Goal: Task Accomplishment & Management: Manage account settings

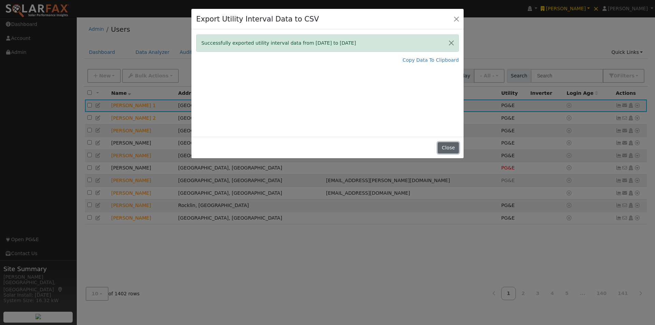
drag, startPoint x: 449, startPoint y: 149, endPoint x: 511, endPoint y: 55, distance: 112.6
click at [449, 148] on button "Close" at bounding box center [448, 148] width 21 height 12
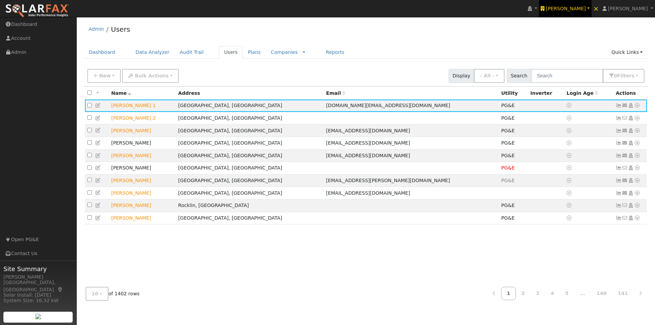
click at [577, 10] on span "[PERSON_NAME]" at bounding box center [566, 8] width 40 height 5
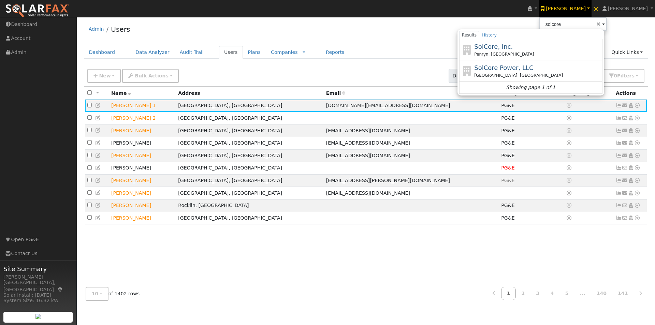
click at [501, 45] on span "SolCore, Inc." at bounding box center [493, 46] width 39 height 7
type input "SolCore, Inc."
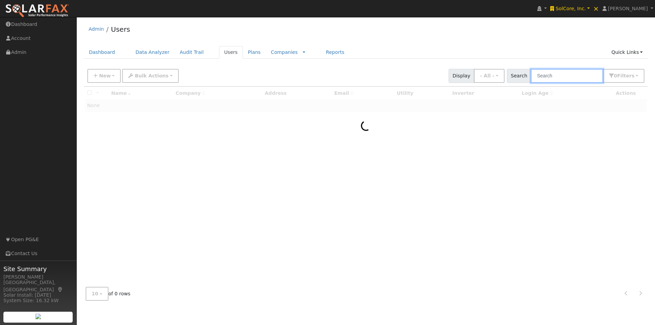
click at [576, 76] on input "text" at bounding box center [567, 76] width 72 height 14
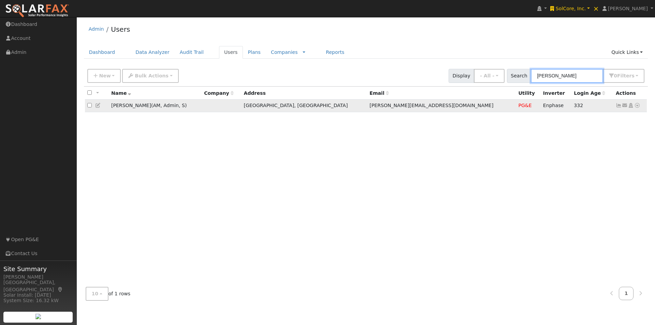
type input "[PERSON_NAME]"
click at [98, 105] on icon at bounding box center [98, 105] width 6 height 5
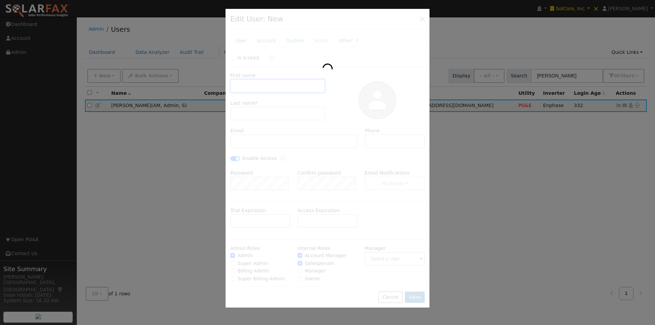
type input "[PERSON_NAME]"
type input "Waters"
type input "[PERSON_NAME][EMAIL_ADDRESS][DOMAIN_NAME]"
type input "[PHONE_NUMBER]"
checkbox input "true"
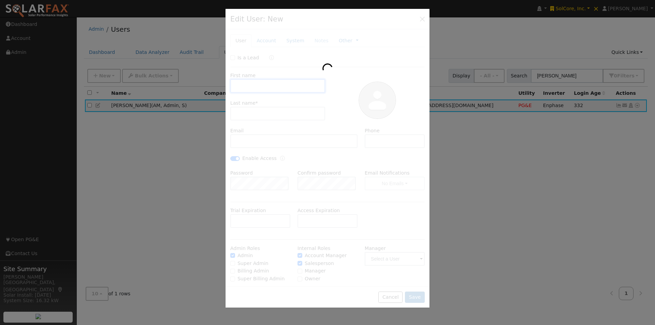
checkbox input "true"
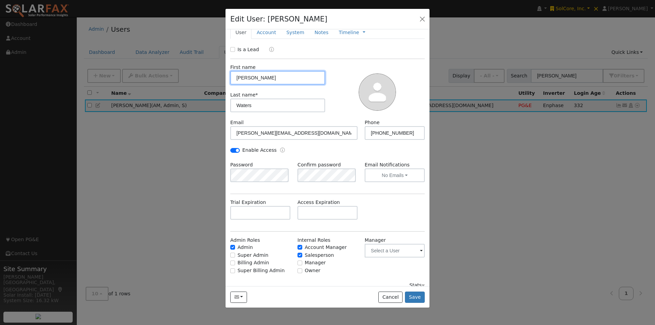
scroll to position [16, 0]
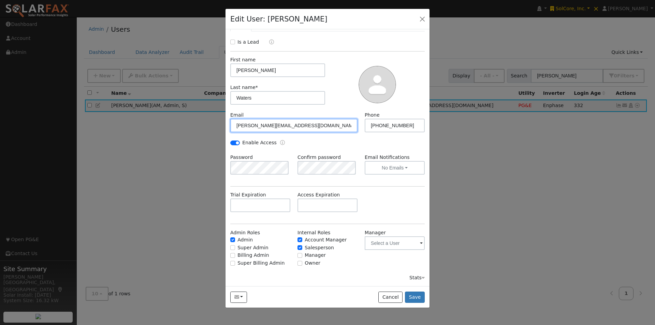
drag, startPoint x: 309, startPoint y: 123, endPoint x: 296, endPoint y: 125, distance: 13.4
click at [296, 125] on input "[PERSON_NAME][EMAIL_ADDRESS][DOMAIN_NAME]" at bounding box center [293, 126] width 127 height 14
click at [246, 125] on input "[PERSON_NAME][EMAIL_ADDRESS][DOMAIN_NAME]" at bounding box center [293, 126] width 127 height 14
drag, startPoint x: 297, startPoint y: 125, endPoint x: 292, endPoint y: 136, distance: 11.8
click at [297, 126] on input "kylewaters@sunatworksolar.com" at bounding box center [293, 126] width 127 height 14
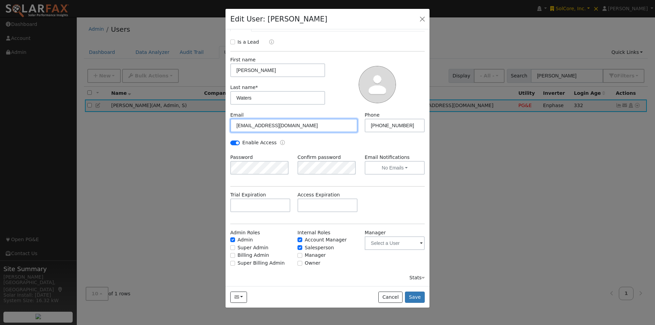
type input "[EMAIL_ADDRESS][DOMAIN_NAME]"
click at [415, 296] on button "Save" at bounding box center [415, 298] width 20 height 12
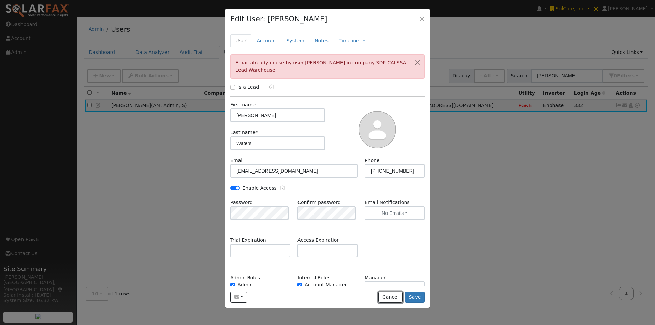
drag, startPoint x: 391, startPoint y: 297, endPoint x: 509, endPoint y: 169, distance: 173.9
click at [391, 294] on button "Cancel" at bounding box center [390, 298] width 24 height 12
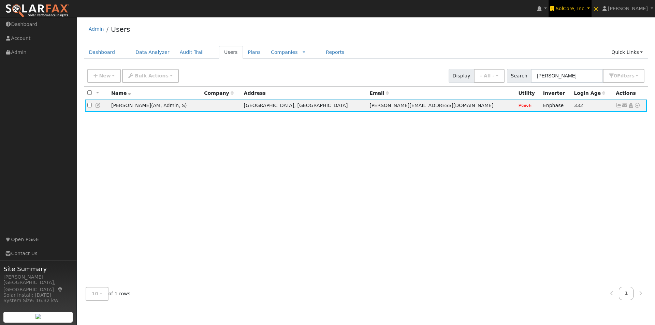
click at [583, 7] on span "SolCore, Inc." at bounding box center [571, 8] width 30 height 5
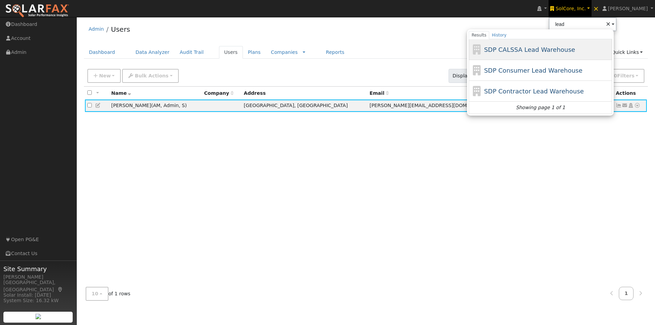
click at [520, 49] on span "SDP CALSSA Lead Warehouse" at bounding box center [529, 49] width 91 height 7
type input "SDP CALSSA Lead Warehouse"
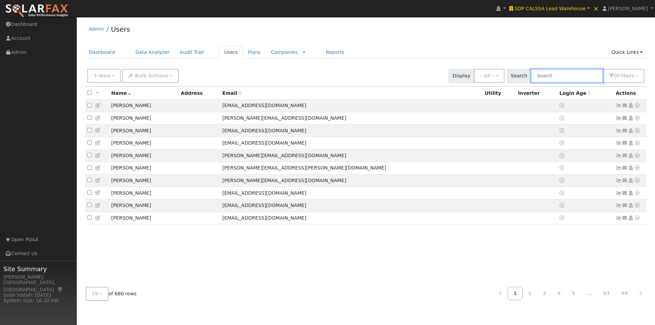
click at [584, 78] on input "text" at bounding box center [567, 76] width 72 height 14
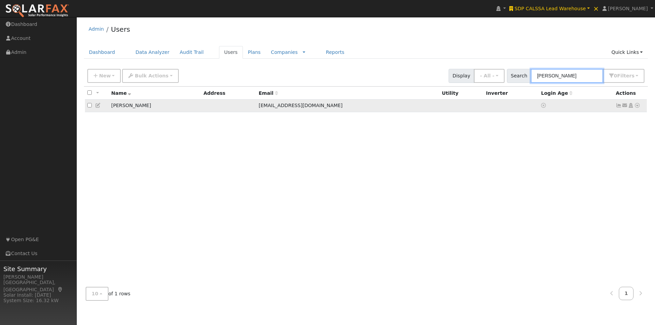
type input "kyle waters"
click at [98, 105] on icon at bounding box center [98, 105] width 6 height 5
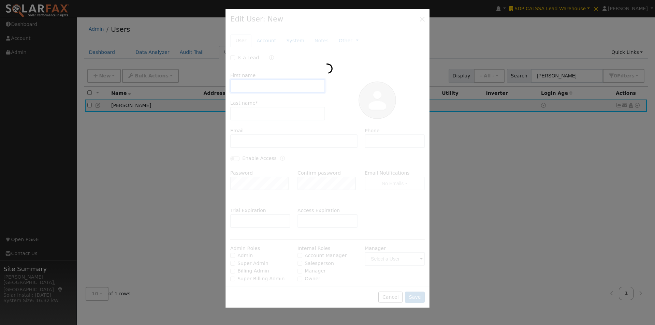
type input "[PERSON_NAME]"
type input "Waters"
type input "[EMAIL_ADDRESS][DOMAIN_NAME]"
type input "[PHONE_NUMBER]"
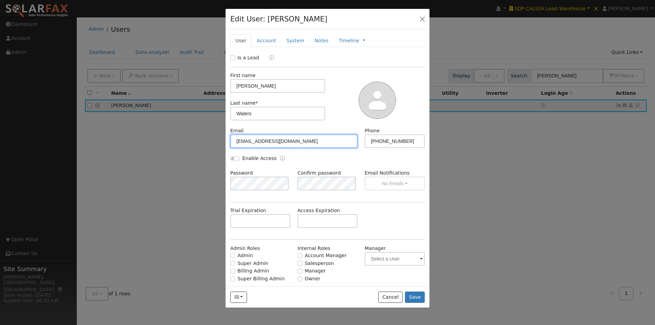
drag, startPoint x: 307, startPoint y: 140, endPoint x: 196, endPoint y: 139, distance: 110.9
click at [0, 0] on div "Edit User: Kyle Waters Default Account Default Account Primary Account New Acco…" at bounding box center [0, 0] width 0 height 0
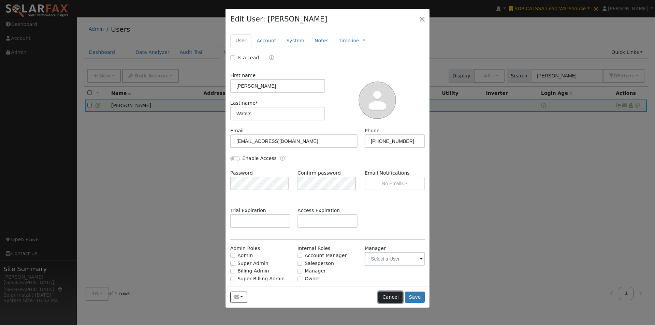
click at [392, 296] on button "Cancel" at bounding box center [390, 298] width 24 height 12
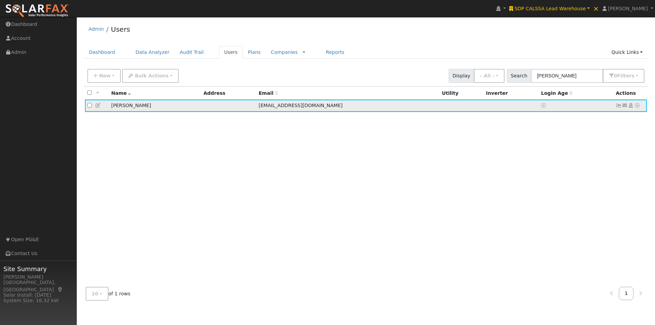
click at [638, 107] on icon at bounding box center [637, 105] width 6 height 5
click at [609, 174] on link "Delete User" at bounding box center [614, 172] width 49 height 10
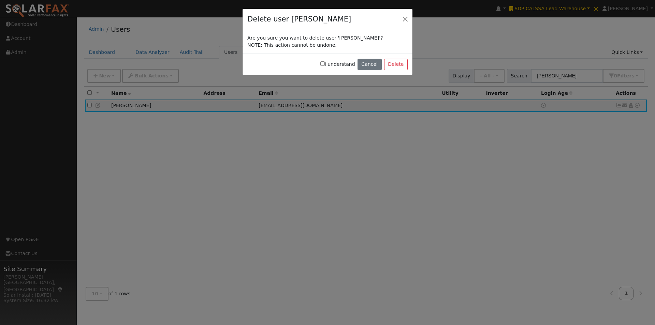
drag, startPoint x: 329, startPoint y: 64, endPoint x: 395, endPoint y: 68, distance: 66.4
click at [325, 64] on input "I understand" at bounding box center [322, 63] width 4 height 4
checkbox input "true"
drag, startPoint x: 402, startPoint y: 65, endPoint x: 353, endPoint y: 68, distance: 48.9
click at [400, 65] on button "Delete" at bounding box center [396, 65] width 24 height 12
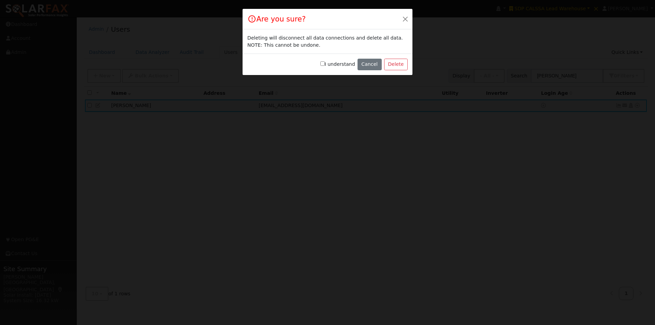
click at [325, 64] on input "I understand" at bounding box center [322, 63] width 4 height 4
checkbox input "true"
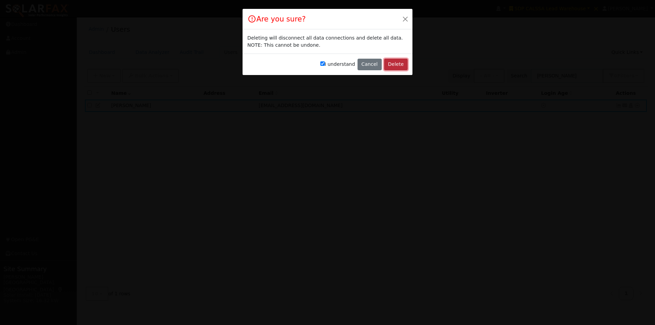
click at [395, 66] on button "Delete" at bounding box center [396, 65] width 24 height 12
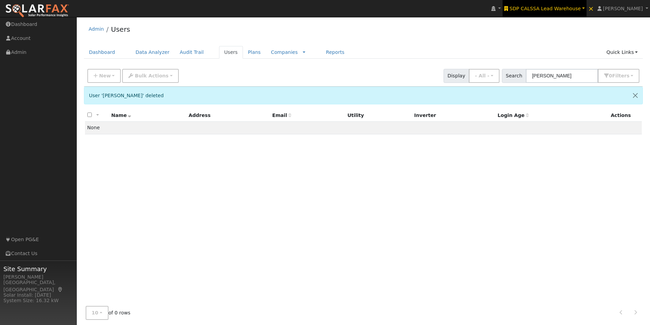
drag, startPoint x: 558, startPoint y: 6, endPoint x: 552, endPoint y: 8, distance: 5.6
click at [557, 6] on span "SDP CALSSA Lead Warehouse" at bounding box center [544, 8] width 71 height 5
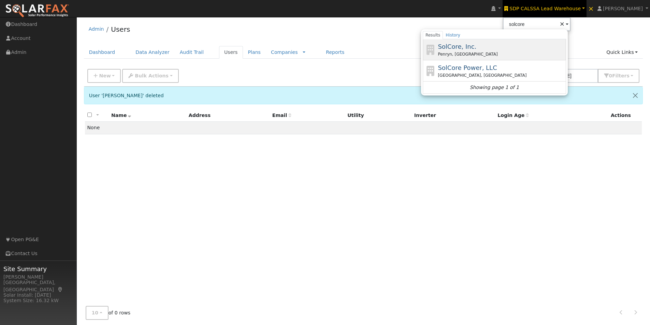
click at [472, 48] on span "SolCore, Inc." at bounding box center [457, 46] width 39 height 7
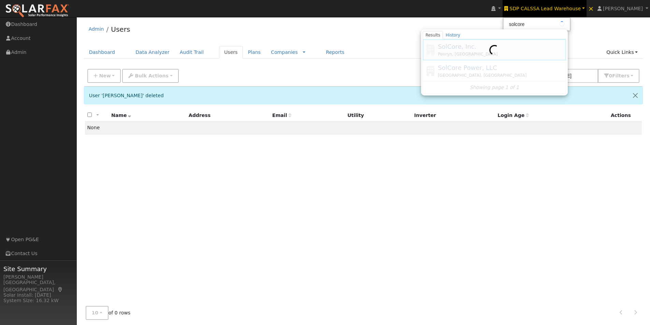
type input "SolCore, Inc."
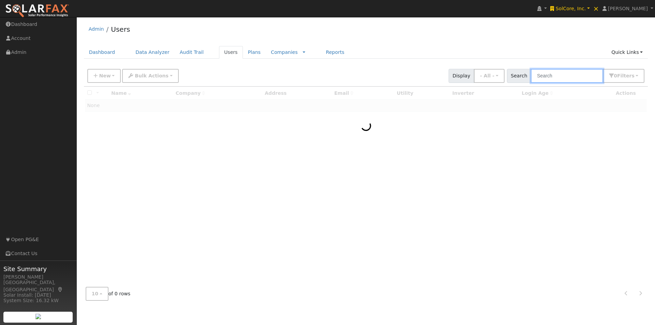
drag, startPoint x: 579, startPoint y: 73, endPoint x: 575, endPoint y: 70, distance: 4.7
click at [576, 71] on input "text" at bounding box center [567, 76] width 72 height 14
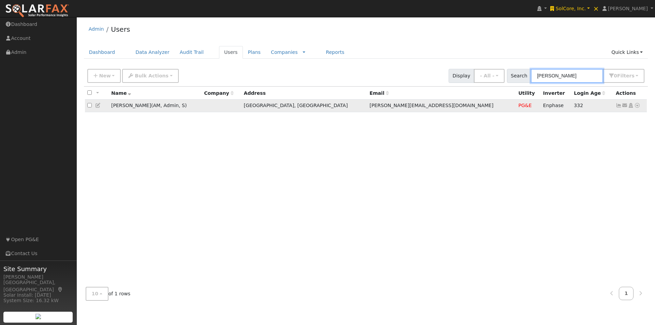
type input "[PERSON_NAME]"
click at [98, 106] on icon at bounding box center [98, 105] width 6 height 5
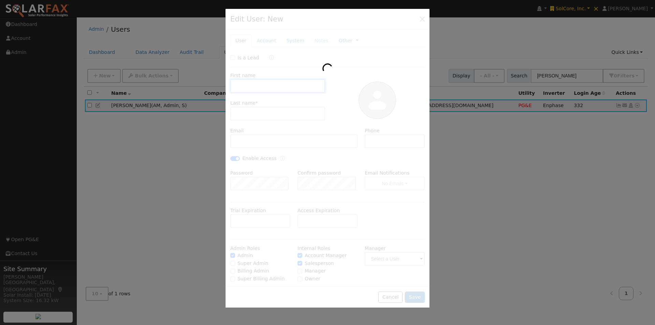
type input "[PERSON_NAME]"
type input "Waters"
type input "[PERSON_NAME][EMAIL_ADDRESS][DOMAIN_NAME]"
type input "[PHONE_NUMBER]"
checkbox input "true"
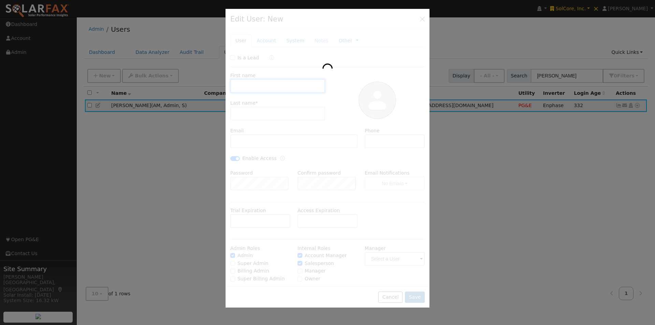
checkbox input "true"
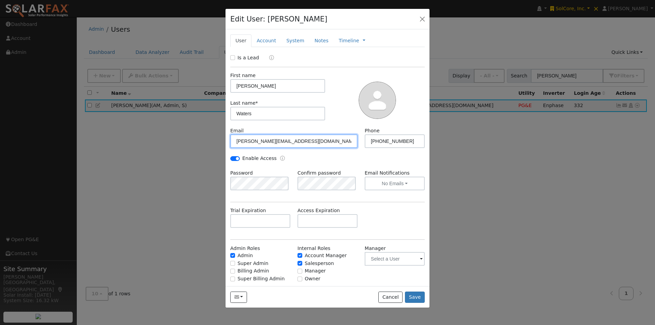
drag, startPoint x: 309, startPoint y: 144, endPoint x: 196, endPoint y: 141, distance: 113.0
click at [0, 0] on div "Edit User: [PERSON_NAME] Default Account Default Account [STREET_ADDRESS] Prima…" at bounding box center [0, 0] width 0 height 0
paste input "waters@solcoreinc"
type input "[EMAIL_ADDRESS][DOMAIN_NAME]"
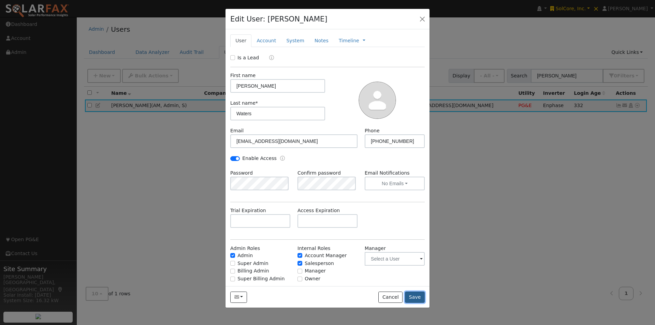
click at [417, 297] on button "Save" at bounding box center [415, 298] width 20 height 12
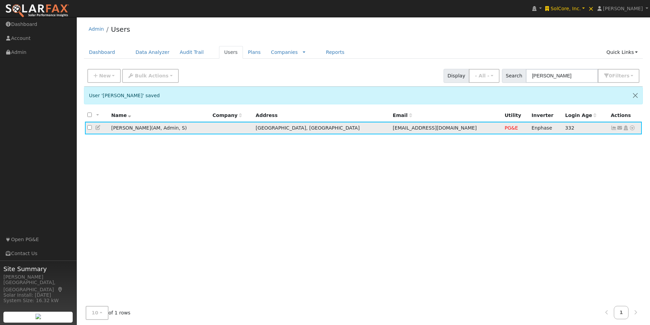
click at [619, 128] on icon at bounding box center [620, 128] width 6 height 5
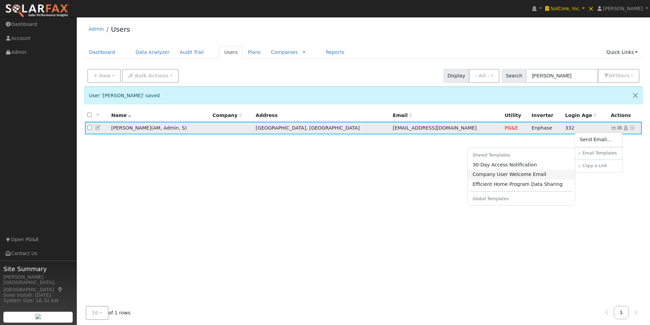
click at [496, 174] on link "Company User Welcome Email" at bounding box center [521, 175] width 107 height 10
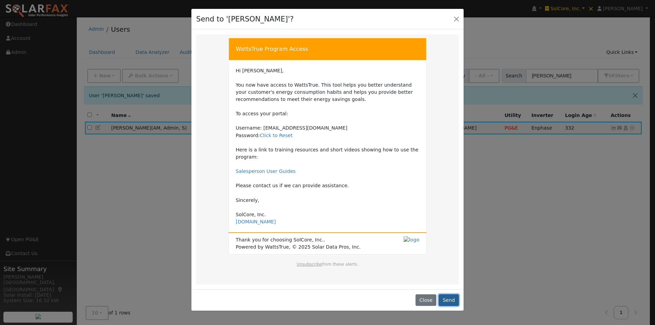
click at [453, 295] on button "Send" at bounding box center [449, 301] width 20 height 12
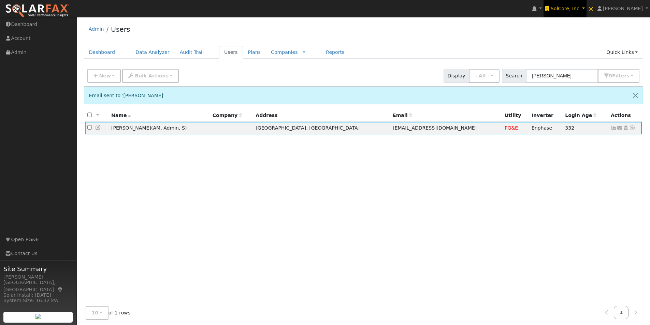
click at [573, 9] on span "SolCore, Inc." at bounding box center [566, 8] width 30 height 5
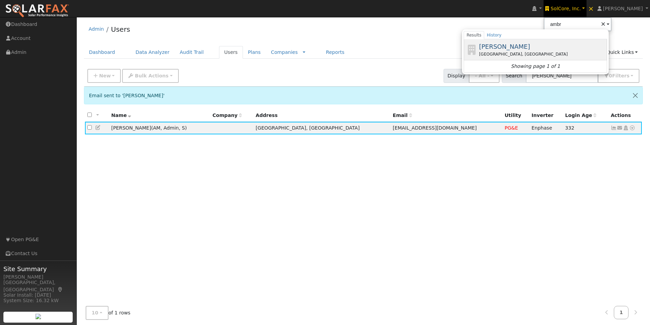
click at [506, 45] on span "[PERSON_NAME]" at bounding box center [504, 46] width 51 height 7
type input "[PERSON_NAME]"
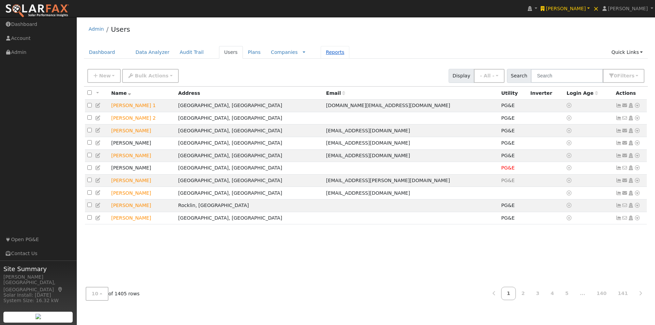
click at [321, 51] on link "Reports" at bounding box center [335, 52] width 29 height 13
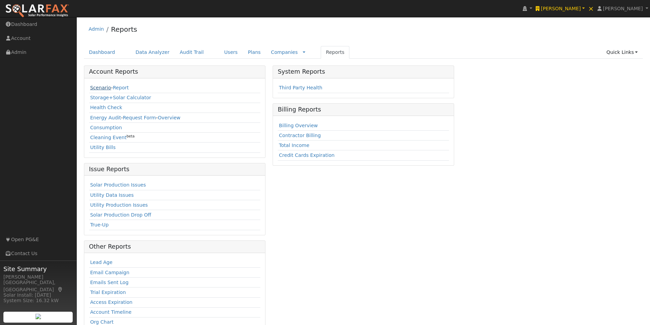
click at [93, 89] on link "Scenario" at bounding box center [100, 87] width 21 height 5
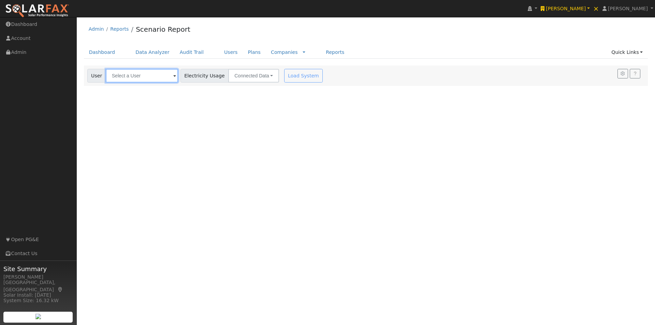
click at [126, 78] on input "text" at bounding box center [142, 76] width 72 height 14
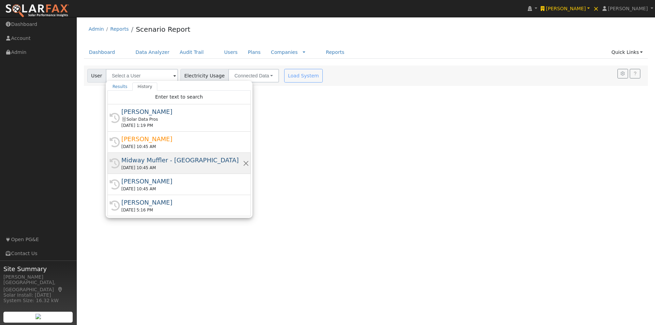
click at [130, 161] on div "Midway Muffler - [GEOGRAPHIC_DATA]" at bounding box center [181, 160] width 121 height 9
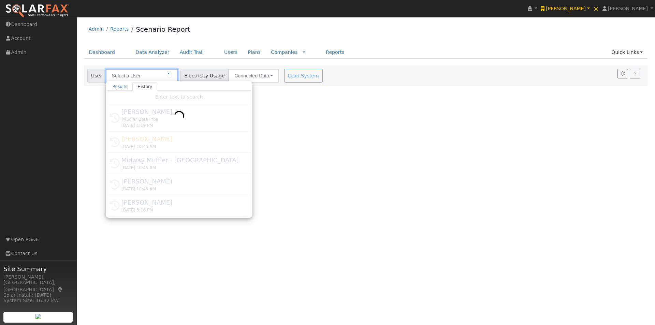
type input "Midway Muffler - [GEOGRAPHIC_DATA]"
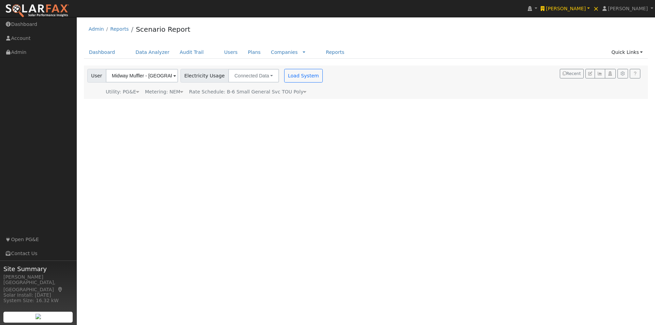
click at [279, 91] on span "Rate Schedule: B-6 Small General Svc TOU Poly" at bounding box center [247, 91] width 117 height 5
click at [176, 103] on span at bounding box center [174, 103] width 3 height 8
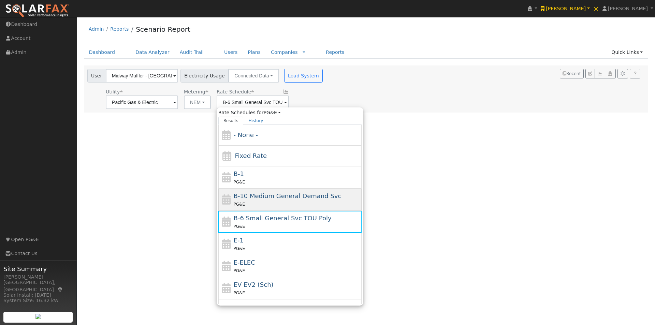
click at [253, 195] on span "B-10 Medium General Demand Svc" at bounding box center [288, 195] width 108 height 7
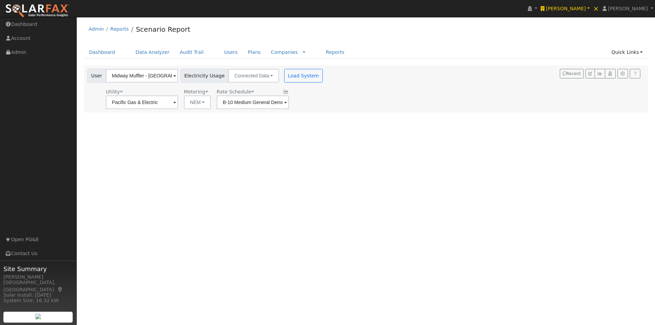
click at [176, 101] on span at bounding box center [174, 103] width 3 height 8
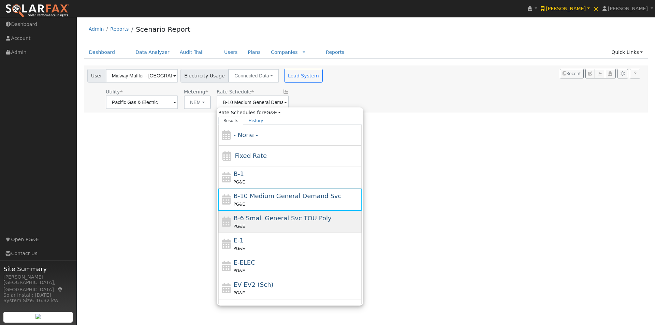
click at [247, 218] on span "B-6 Small General Svc TOU Poly" at bounding box center [283, 218] width 98 height 7
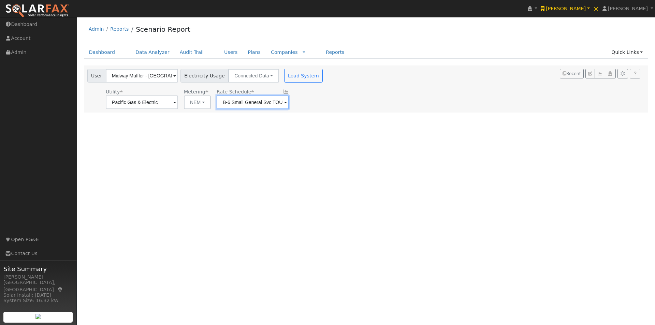
click at [178, 103] on input "B-6 Small General Svc TOU Poly" at bounding box center [142, 103] width 72 height 14
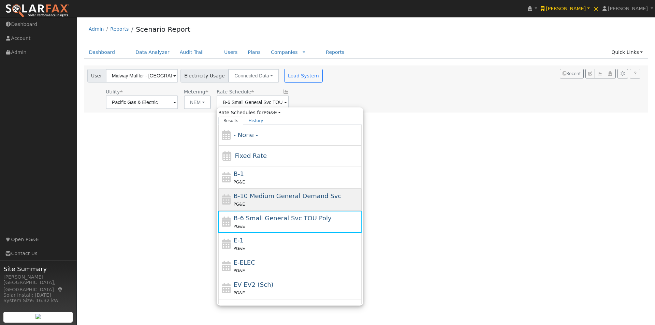
click at [257, 198] on span "B-10 Medium General Demand Svc" at bounding box center [288, 195] width 108 height 7
type input "B-10 Medium General Demand Svc"
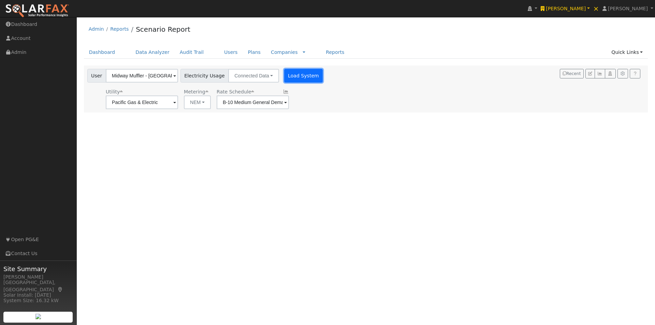
click at [288, 76] on button "Load System" at bounding box center [303, 76] width 39 height 14
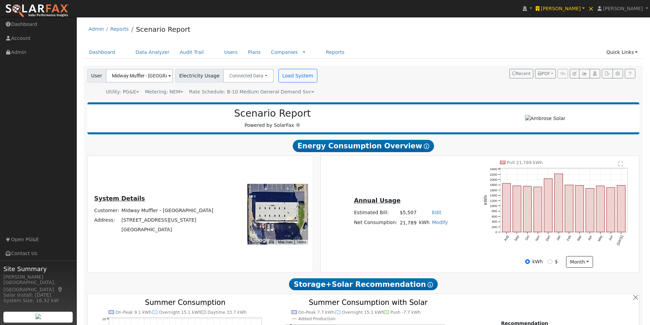
drag, startPoint x: 276, startPoint y: 215, endPoint x: 231, endPoint y: 158, distance: 73.1
click at [288, 214] on div at bounding box center [277, 214] width 61 height 61
click at [134, 77] on input "Midway Muffler - Fairfield" at bounding box center [139, 76] width 67 height 14
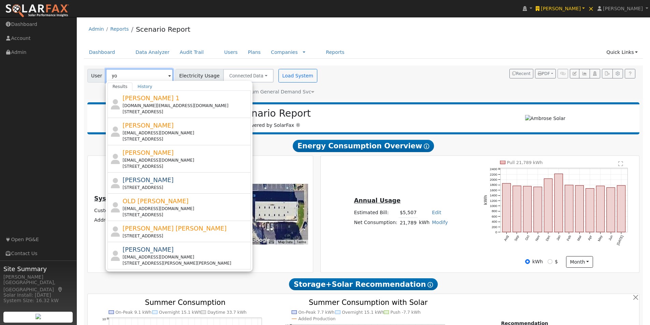
type input "y"
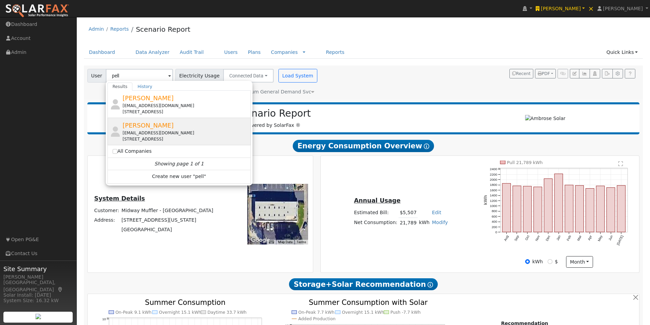
click at [137, 126] on span "[PERSON_NAME]" at bounding box center [148, 125] width 51 height 7
type input "[PERSON_NAME]"
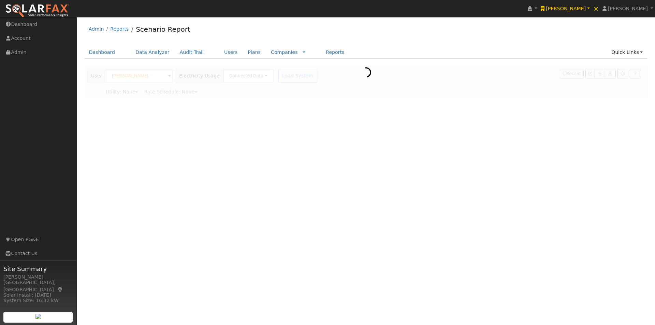
type input "Pacific Gas & Electric"
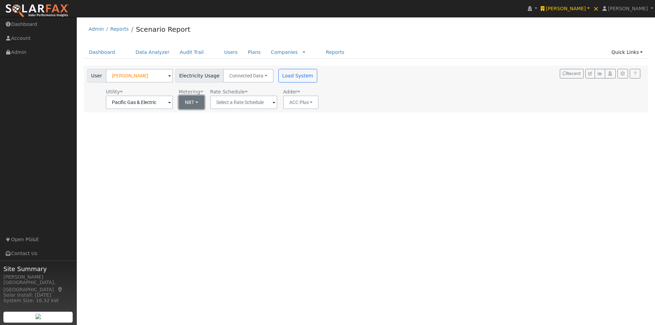
click at [182, 105] on button "NBT" at bounding box center [192, 103] width 26 height 14
click at [191, 118] on link "NEM" at bounding box center [200, 118] width 47 height 10
click at [173, 99] on input "text" at bounding box center [139, 103] width 67 height 14
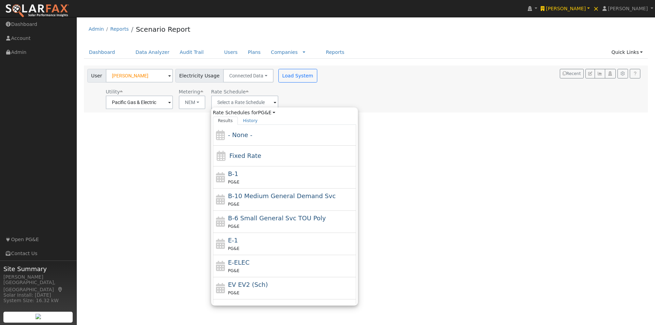
click at [148, 170] on div "User Profile First name Last name Email Email Notifications No Emails No Emails…" at bounding box center [366, 171] width 578 height 308
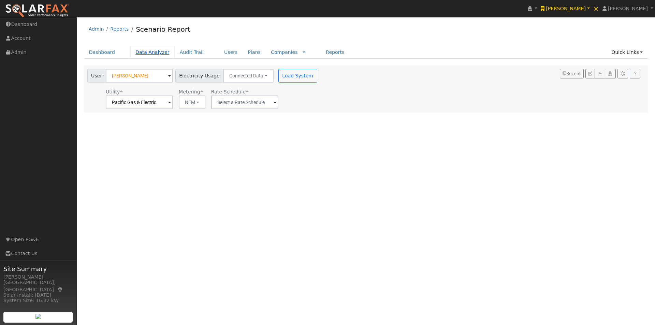
click at [141, 50] on link "Data Analyzer" at bounding box center [152, 52] width 44 height 13
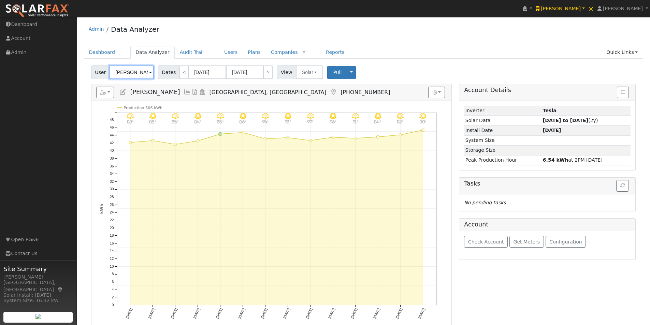
click at [140, 71] on input "Stephen Lopez" at bounding box center [132, 73] width 44 height 14
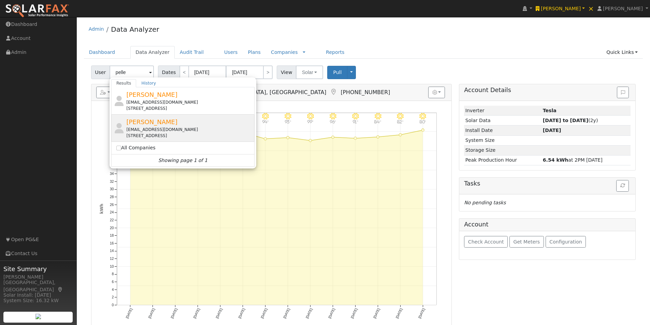
click at [140, 122] on span "[PERSON_NAME]" at bounding box center [151, 121] width 51 height 7
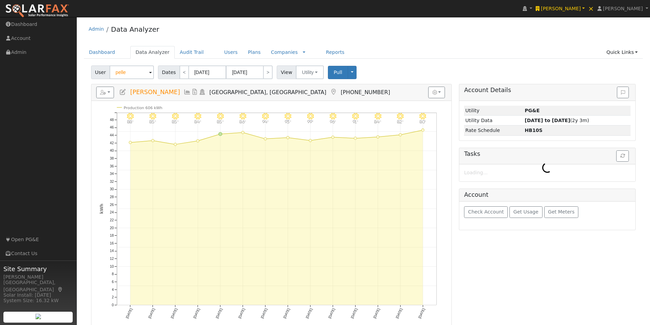
type input "[PERSON_NAME]"
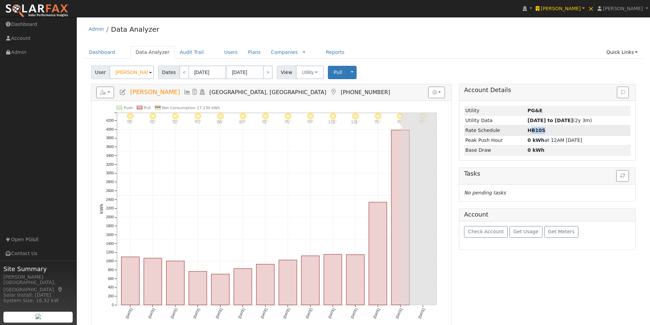
drag, startPoint x: 526, startPoint y: 130, endPoint x: 536, endPoint y: 130, distance: 9.9
click at [536, 130] on strong "HB10S" at bounding box center [537, 130] width 18 height 5
click at [123, 90] on icon at bounding box center [123, 92] width 8 height 6
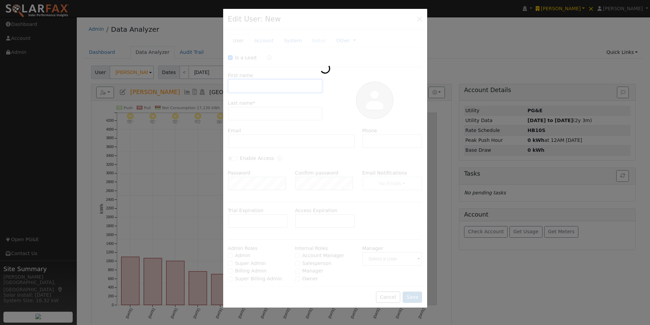
checkbox input "true"
type input "Sarah"
type input "Pelle"
type input "ceo@yolocountyfair.net"
type input "[PHONE_NUMBER]"
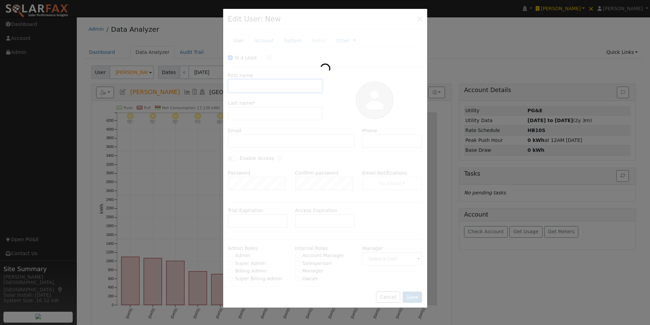
type input "Pacific Gas & Electric"
type input "PG&E"
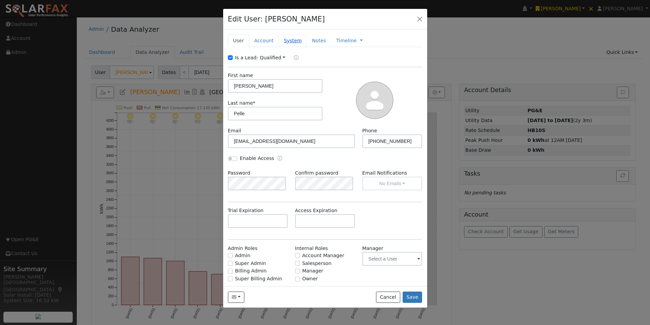
click at [287, 42] on link "System" at bounding box center [293, 40] width 28 height 13
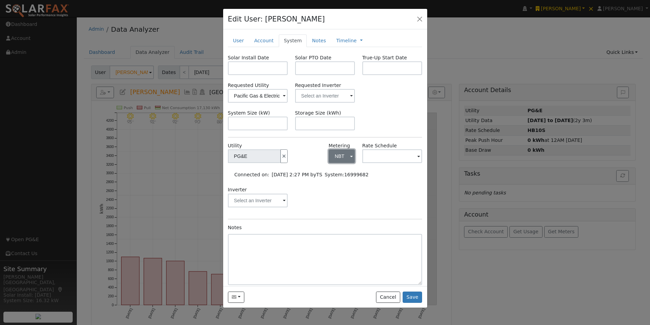
drag, startPoint x: 342, startPoint y: 154, endPoint x: 340, endPoint y: 162, distance: 8.8
click at [343, 153] on button "NBT" at bounding box center [342, 156] width 26 height 14
drag, startPoint x: 334, startPoint y: 181, endPoint x: 367, endPoint y: 164, distance: 37.1
click at [335, 180] on link "NEM" at bounding box center [350, 181] width 47 height 10
click at [281, 153] on input "text" at bounding box center [254, 156] width 53 height 14
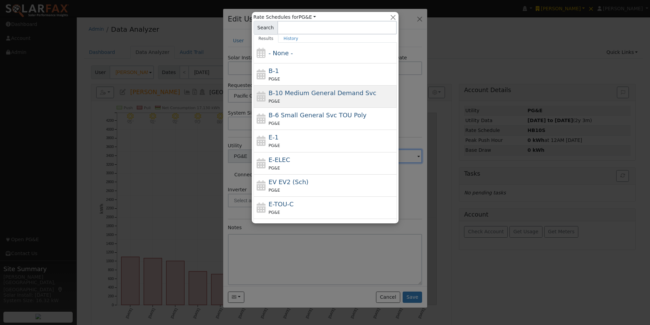
click at [284, 93] on span "B-10 Medium General Demand Svc" at bounding box center [323, 92] width 108 height 7
type input "B-10 Medium General Demand Svc"
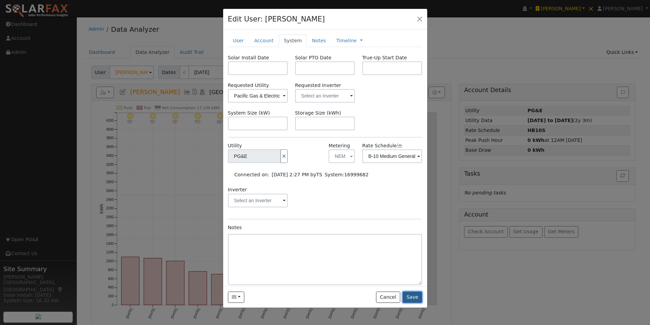
click at [410, 295] on button "Save" at bounding box center [413, 298] width 20 height 12
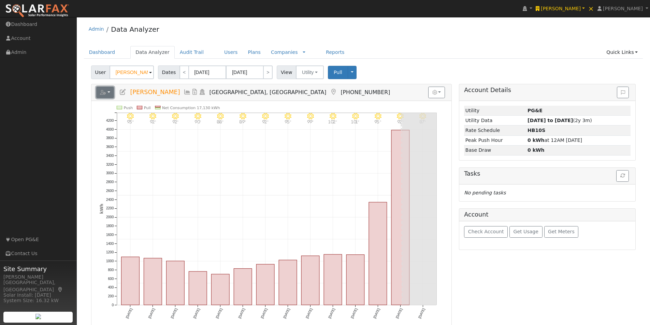
click at [110, 92] on button "button" at bounding box center [105, 93] width 18 height 12
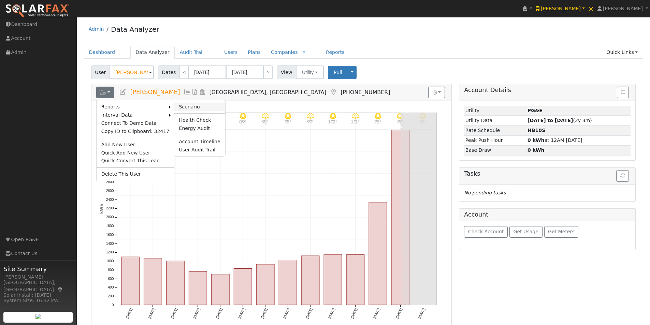
click at [184, 105] on link "Scenario" at bounding box center [199, 107] width 51 height 8
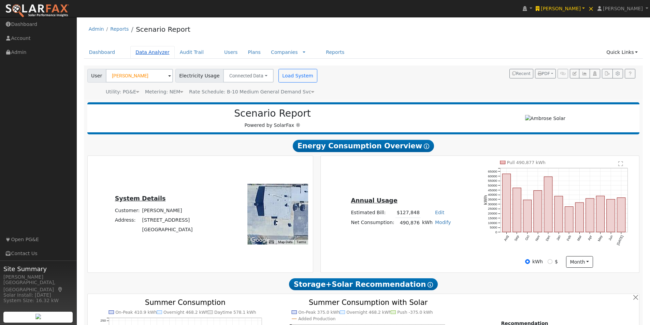
click at [141, 53] on link "Data Analyzer" at bounding box center [152, 52] width 44 height 13
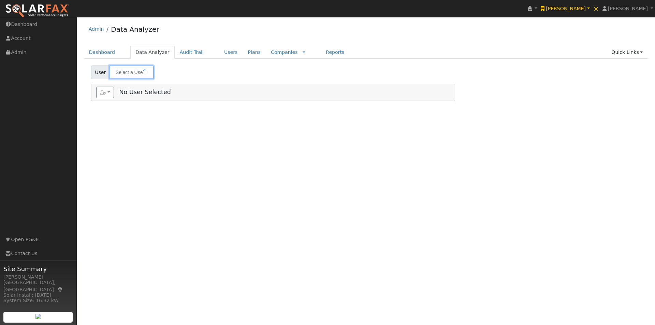
type input "[PERSON_NAME]"
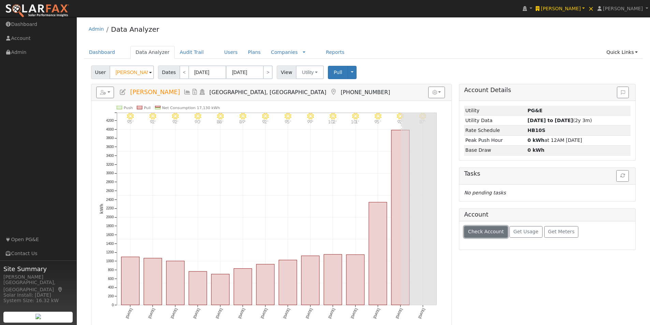
click at [480, 232] on span "Check Account" at bounding box center [486, 231] width 36 height 5
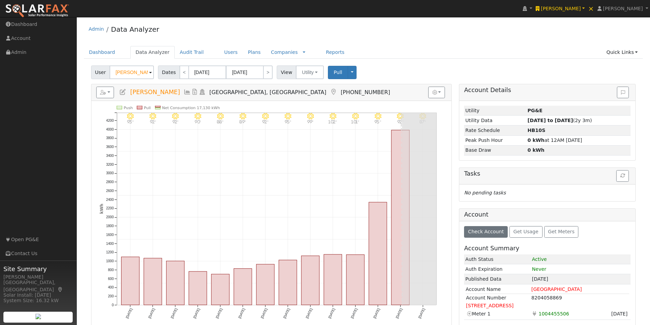
click at [184, 90] on icon at bounding box center [188, 92] width 8 height 6
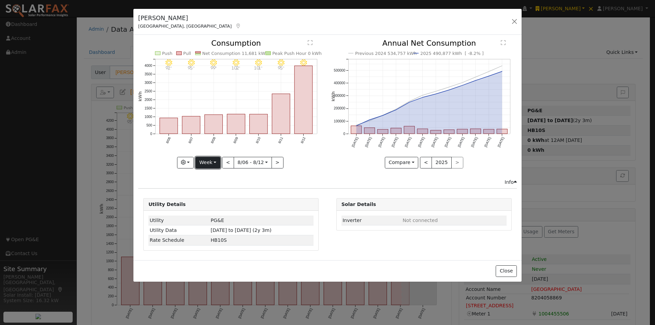
click at [212, 167] on button "Week" at bounding box center [208, 163] width 25 height 12
click at [209, 207] on link "Year" at bounding box center [219, 206] width 47 height 10
type input "[DATE]"
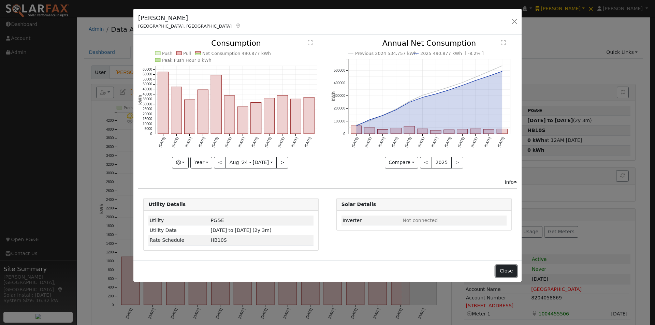
click at [505, 272] on button "Close" at bounding box center [506, 271] width 21 height 12
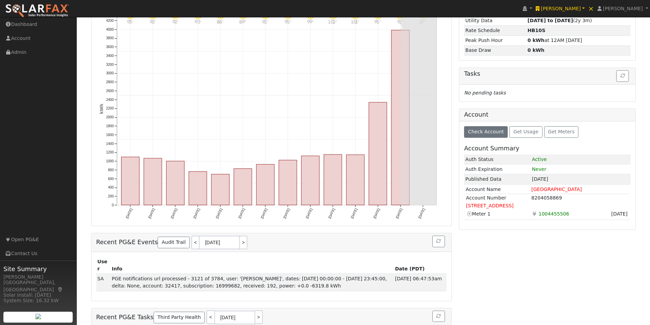
scroll to position [102, 0]
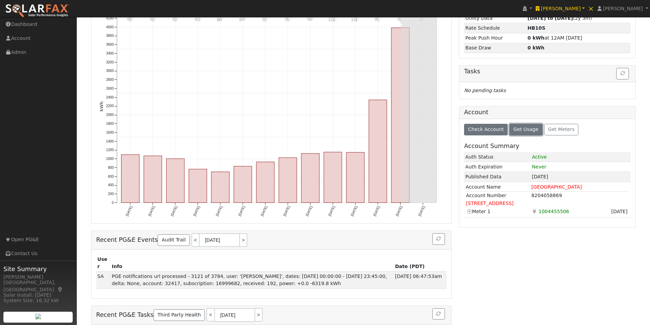
click at [516, 129] on span "Get Usage" at bounding box center [526, 129] width 25 height 5
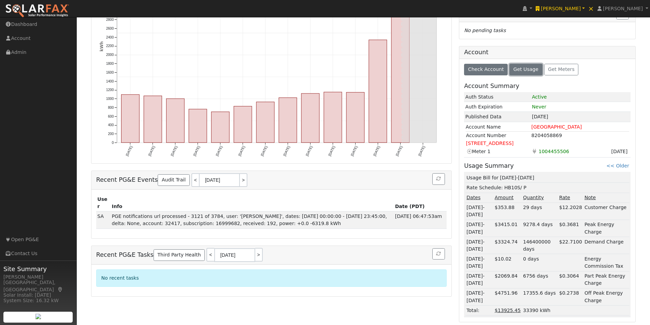
scroll to position [163, 0]
click at [277, 300] on div "Reports Scenario Health Check Energy Audit Account Timeline User Audit Trail In…" at bounding box center [271, 121] width 368 height 401
